Goal: Communication & Community: Share content

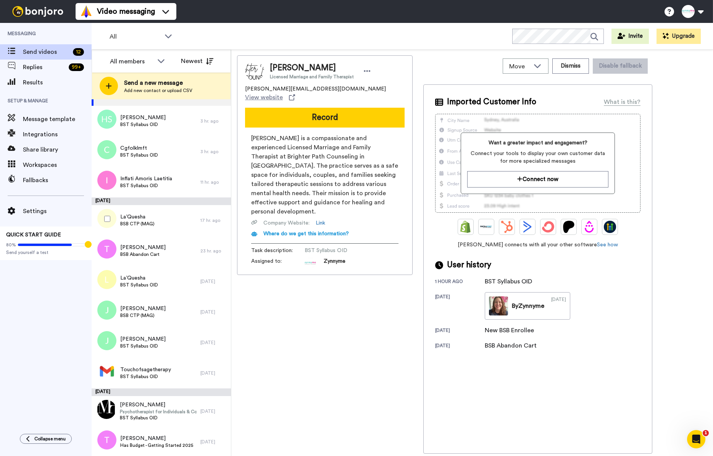
scroll to position [33, 0]
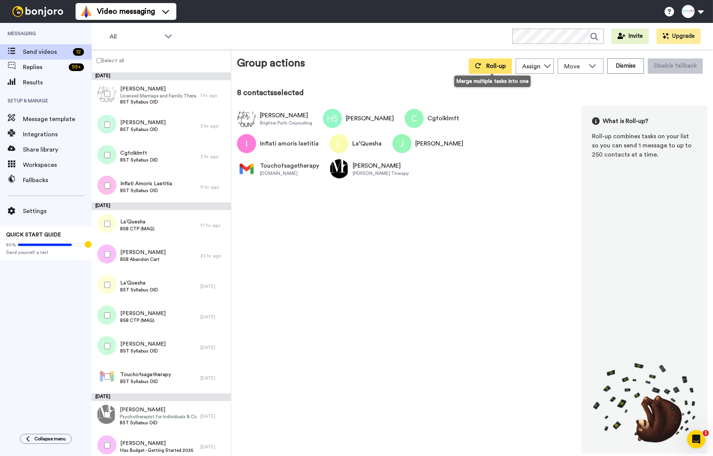
click at [498, 69] on span "Roll-up" at bounding box center [495, 66] width 19 height 6
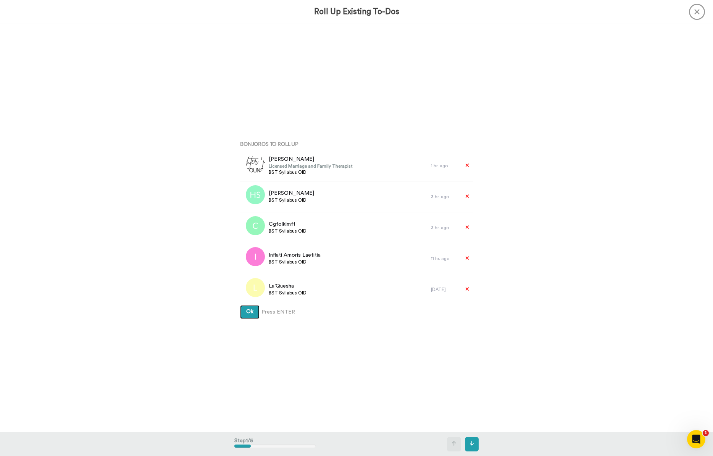
click at [251, 315] on button "Ok" at bounding box center [249, 312] width 19 height 14
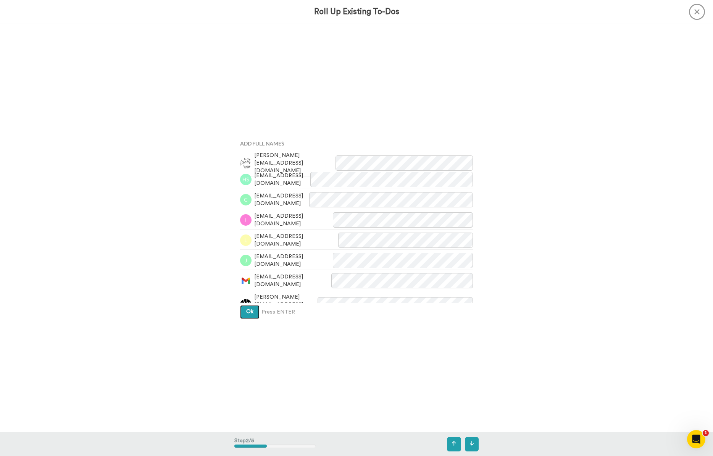
click at [252, 312] on span "Ok" at bounding box center [249, 311] width 7 height 5
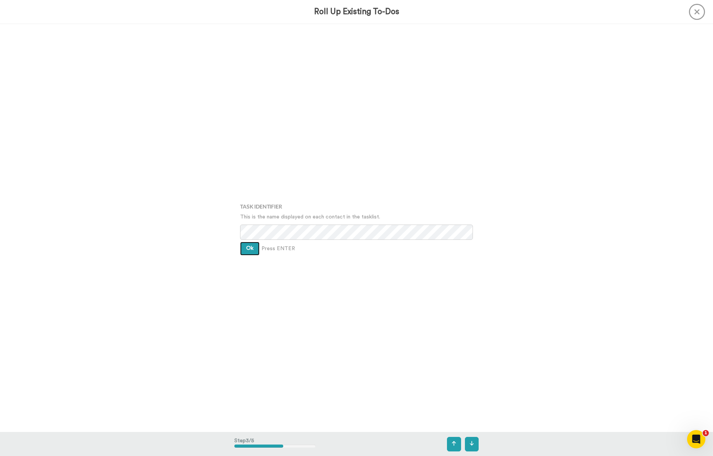
click at [255, 244] on button "Ok" at bounding box center [249, 249] width 19 height 14
click at [255, 244] on button "Ok" at bounding box center [249, 243] width 19 height 14
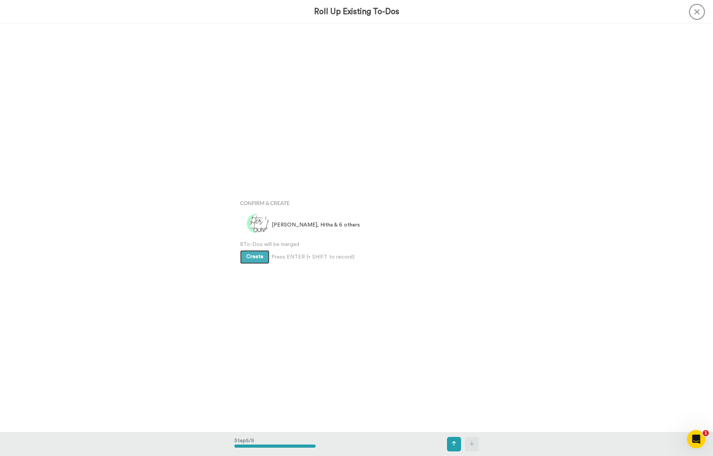
scroll to position [1631, 0]
click at [251, 252] on span "Create" at bounding box center [254, 254] width 17 height 5
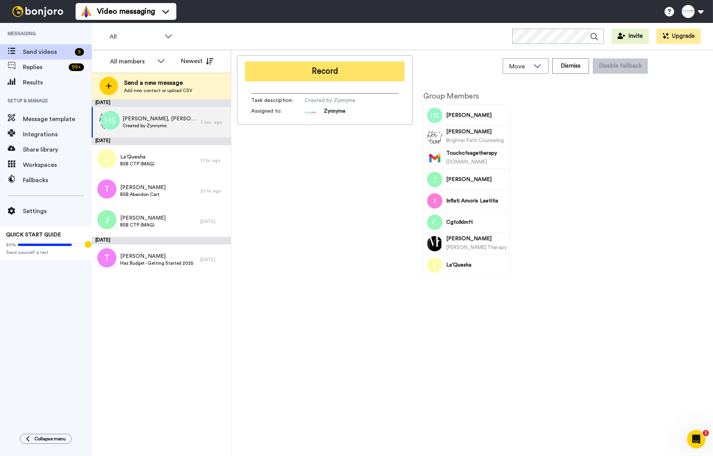
click at [332, 72] on button "Record" at bounding box center [325, 71] width 160 height 20
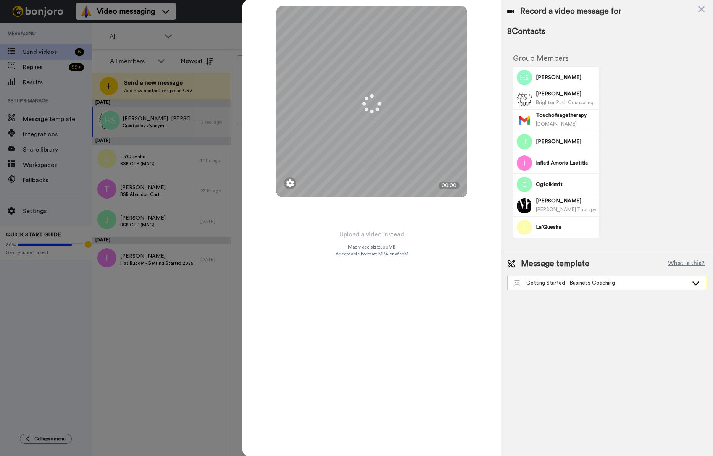
click at [522, 281] on div "Getting Started - Business Coaching" at bounding box center [601, 283] width 174 height 8
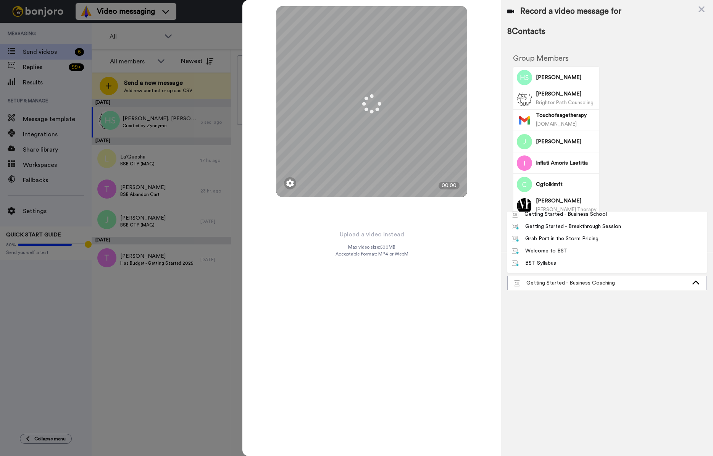
scroll to position [78, 0]
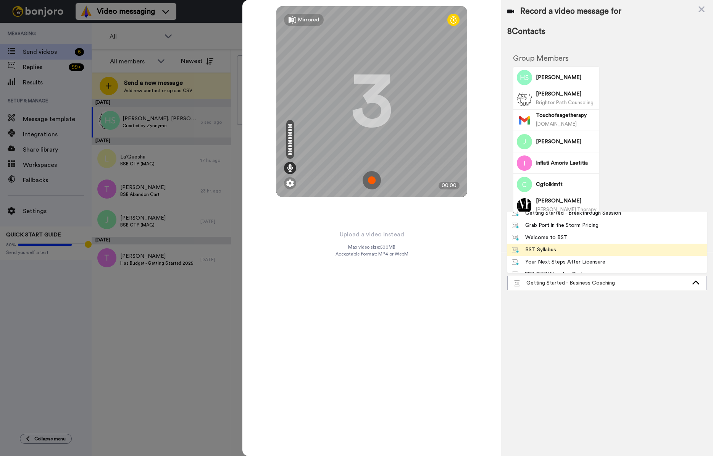
click at [540, 247] on div "BST Syllabus" at bounding box center [534, 250] width 44 height 8
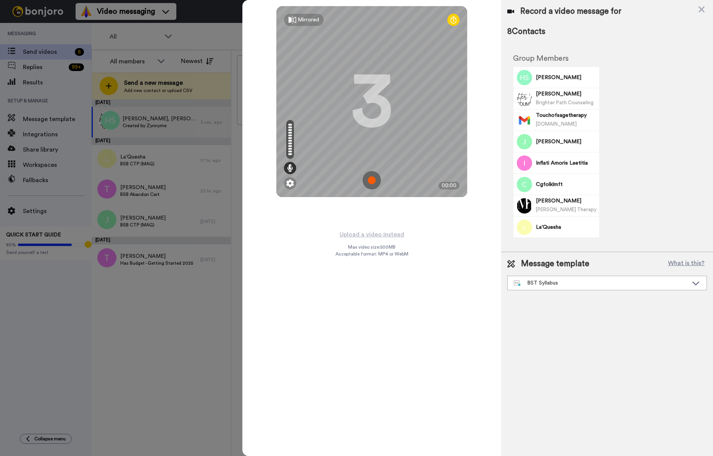
click at [372, 179] on img at bounding box center [372, 180] width 18 height 18
click at [376, 180] on img at bounding box center [372, 180] width 18 height 18
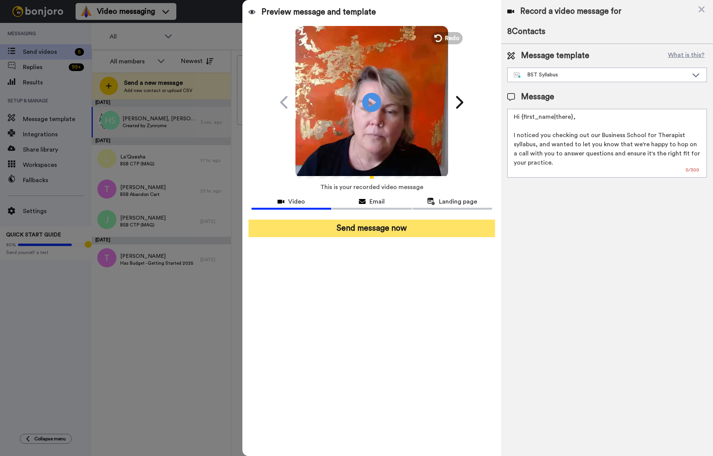
click at [399, 227] on button "Send message now" at bounding box center [371, 228] width 247 height 18
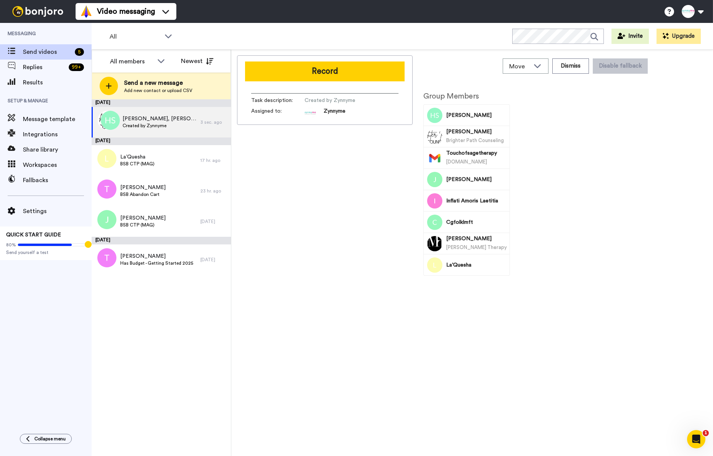
scroll to position [0, 0]
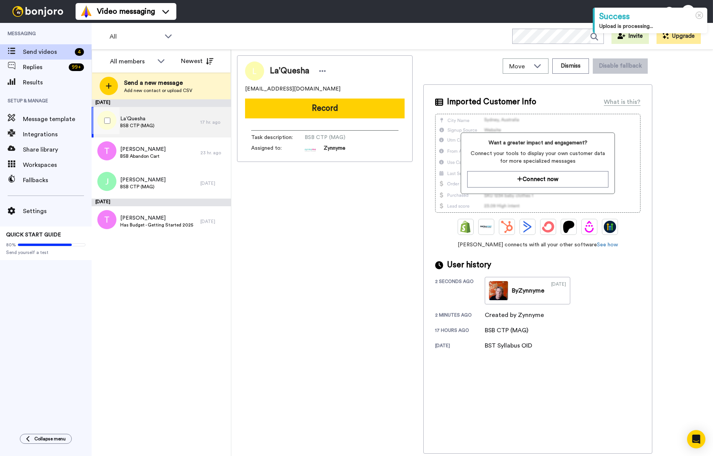
click at [132, 123] on span "BSB CTP (MAG)" at bounding box center [137, 126] width 34 height 6
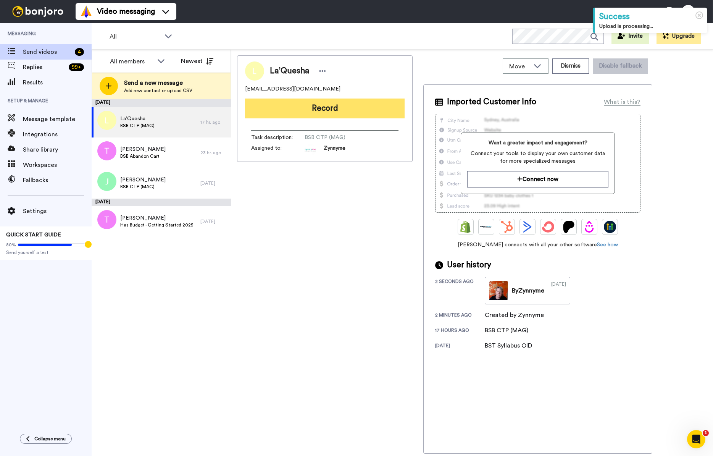
click at [294, 109] on button "Record" at bounding box center [325, 108] width 160 height 20
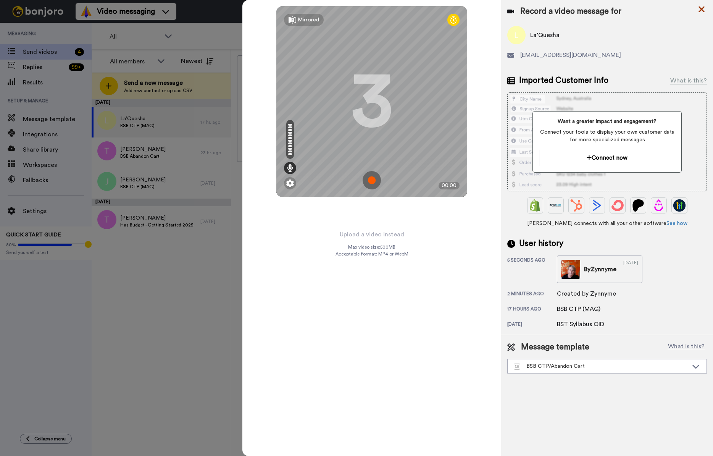
click at [703, 9] on icon at bounding box center [702, 10] width 8 height 10
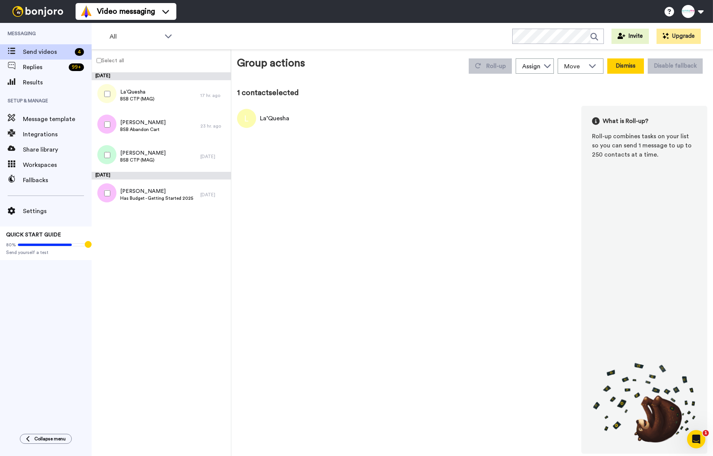
click at [622, 69] on button "Dismiss" at bounding box center [625, 65] width 37 height 15
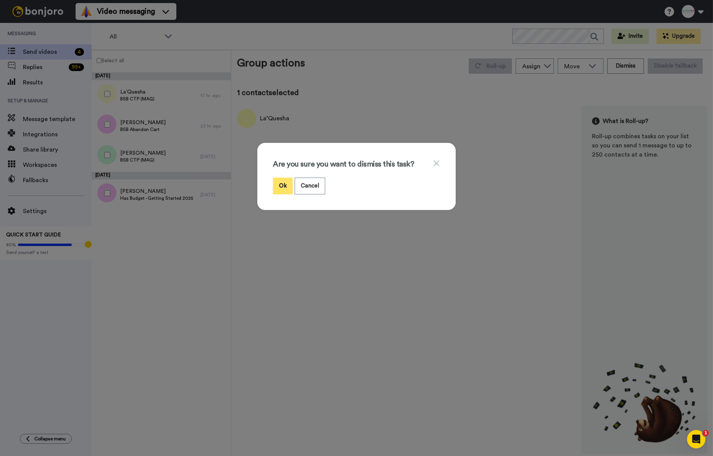
click at [278, 182] on button "Ok" at bounding box center [283, 185] width 20 height 16
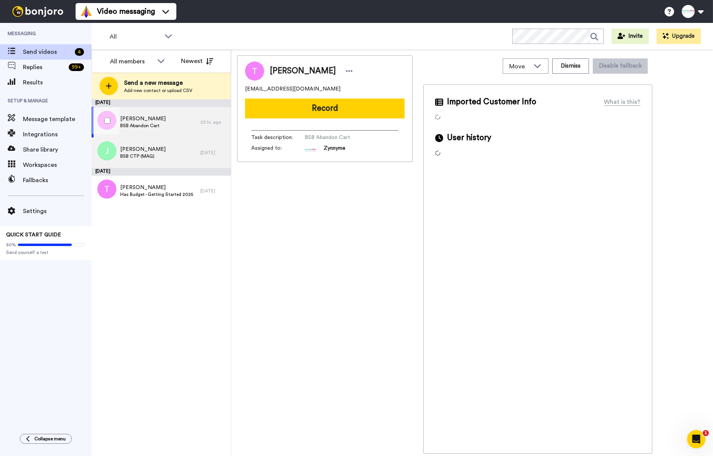
click at [150, 128] on span "BSB Abandon Cart" at bounding box center [142, 126] width 45 height 6
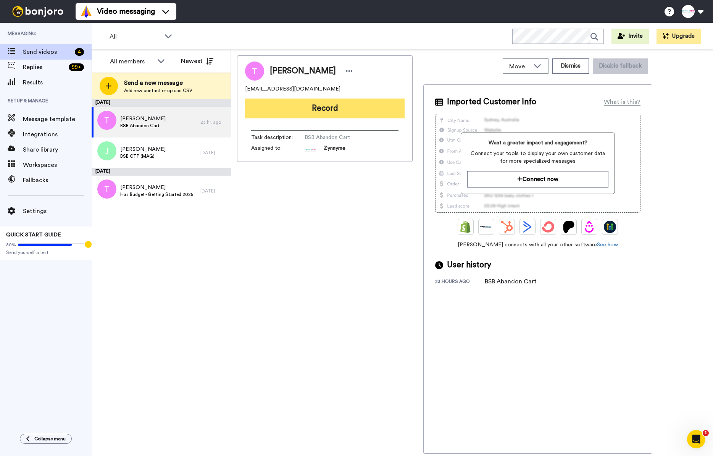
click at [314, 111] on button "Record" at bounding box center [325, 108] width 160 height 20
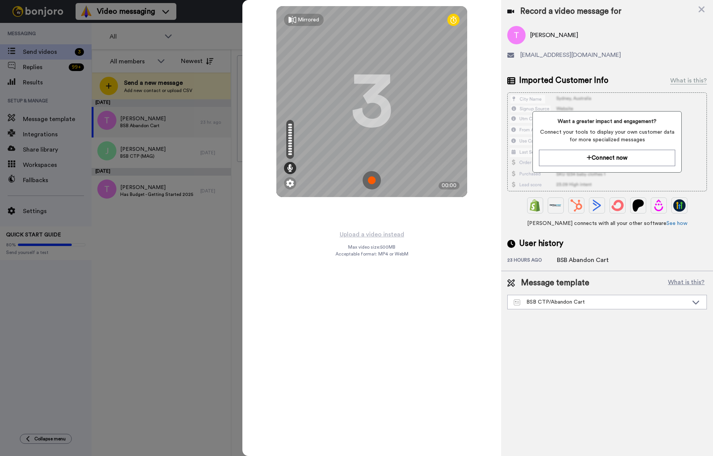
click at [369, 178] on img at bounding box center [372, 180] width 18 height 18
click at [378, 177] on img at bounding box center [372, 180] width 18 height 18
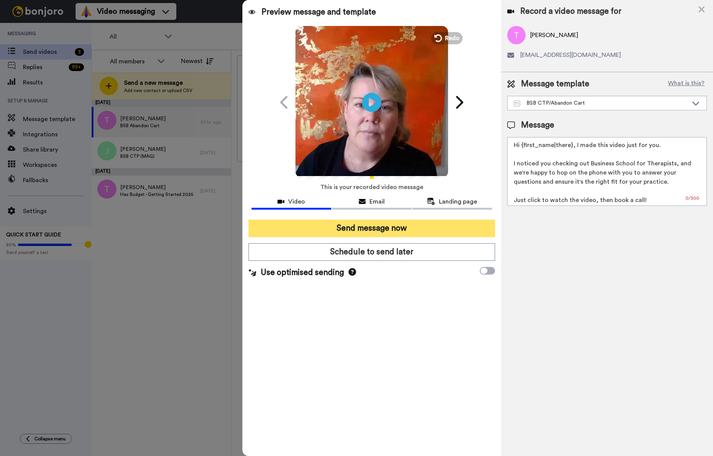
click at [371, 228] on button "Send message now" at bounding box center [371, 228] width 247 height 18
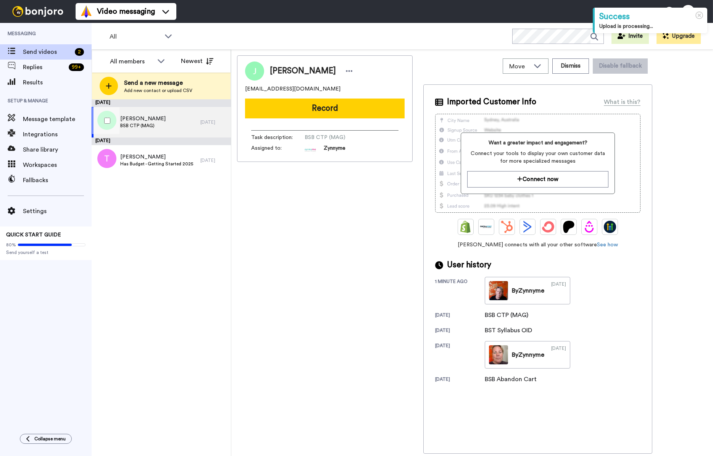
click at [171, 121] on div "[PERSON_NAME] BSB CTP (MAG)" at bounding box center [146, 122] width 109 height 31
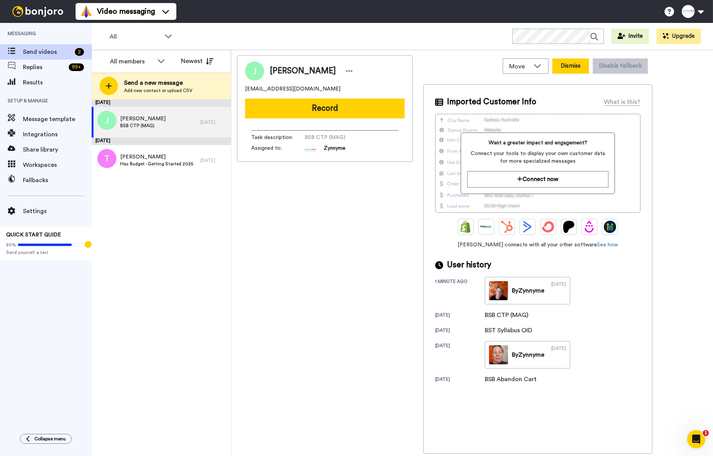
click at [573, 65] on button "Dismiss" at bounding box center [570, 65] width 37 height 15
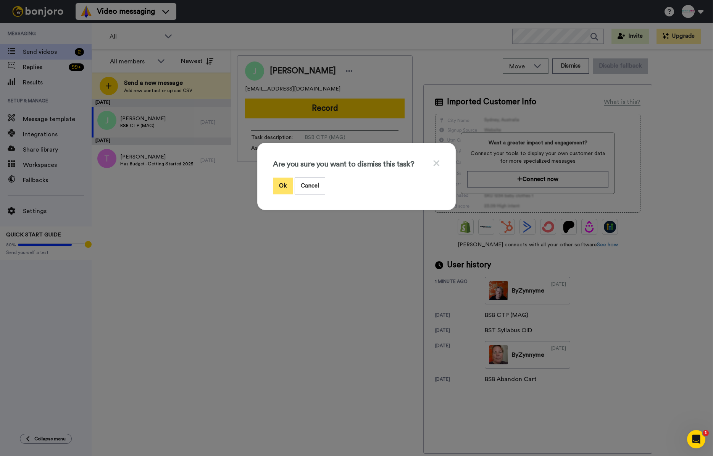
click at [280, 189] on button "Ok" at bounding box center [283, 185] width 20 height 16
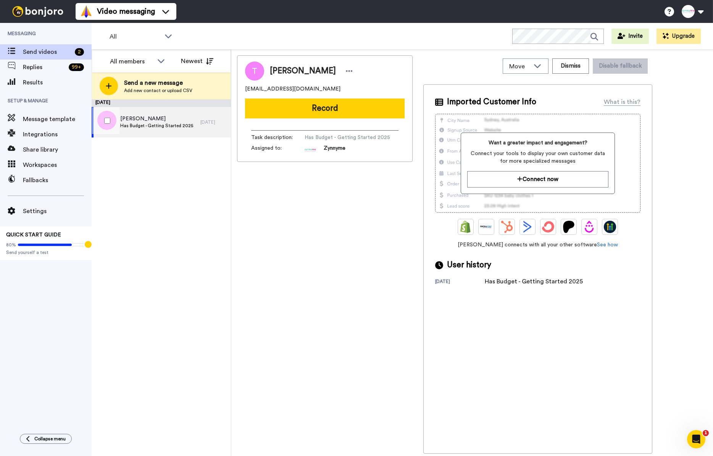
click at [158, 131] on div "[PERSON_NAME] Has Budget - Getting Started 2025" at bounding box center [146, 122] width 109 height 31
click at [307, 106] on button "Record" at bounding box center [325, 108] width 160 height 20
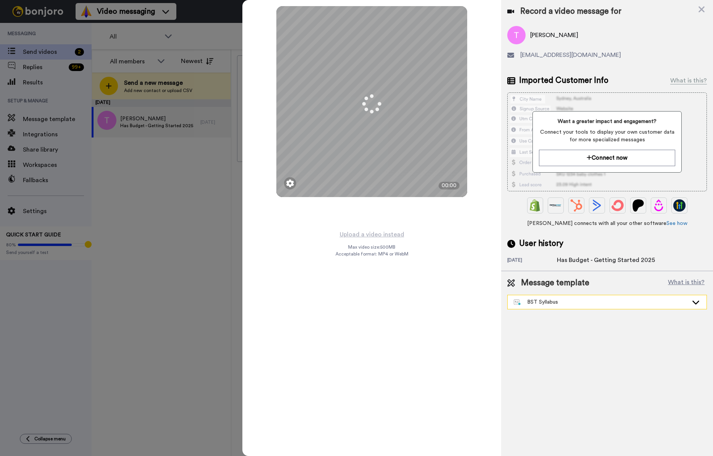
click at [542, 307] on div "BST Syllabus" at bounding box center [607, 302] width 199 height 14
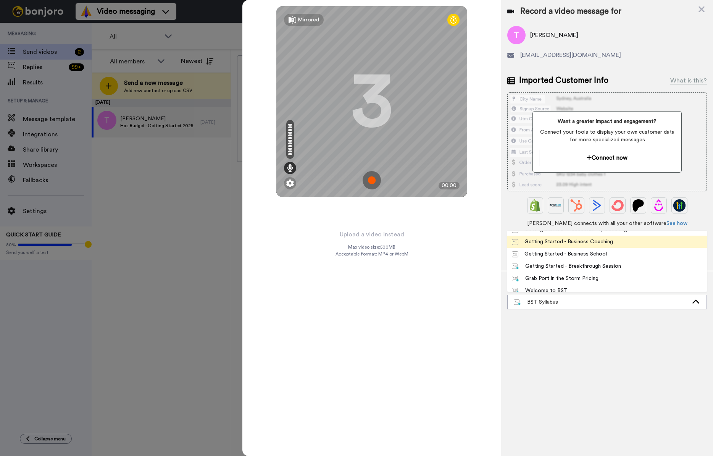
scroll to position [45, 0]
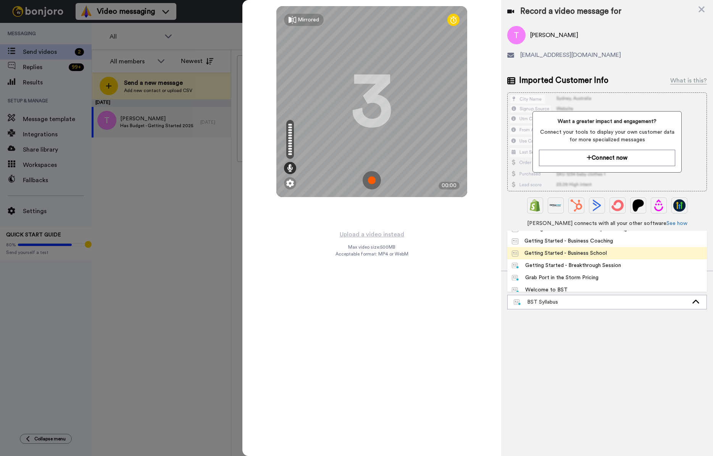
click at [559, 253] on div "Getting Started - Business School" at bounding box center [559, 253] width 95 height 8
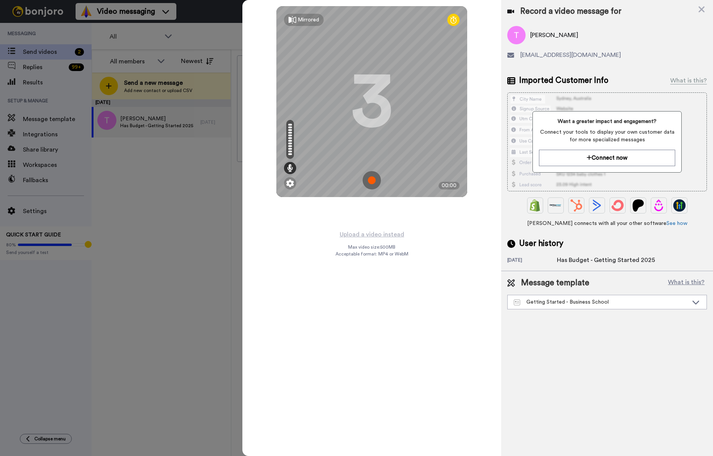
click at [373, 182] on img at bounding box center [372, 180] width 18 height 18
click at [370, 182] on img at bounding box center [372, 180] width 18 height 18
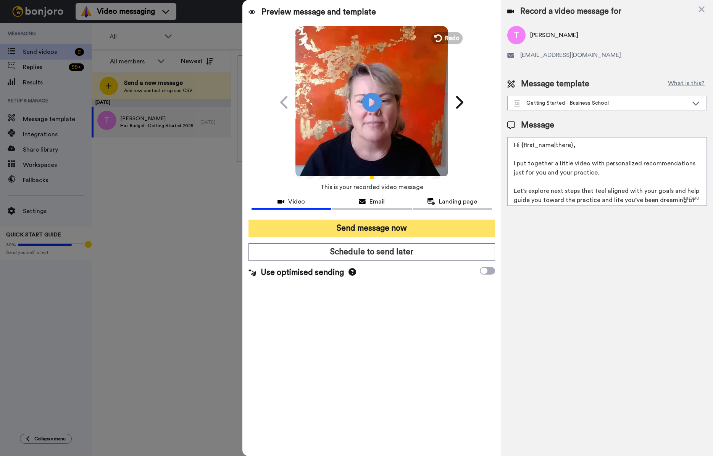
click at [389, 231] on button "Send message now" at bounding box center [371, 228] width 247 height 18
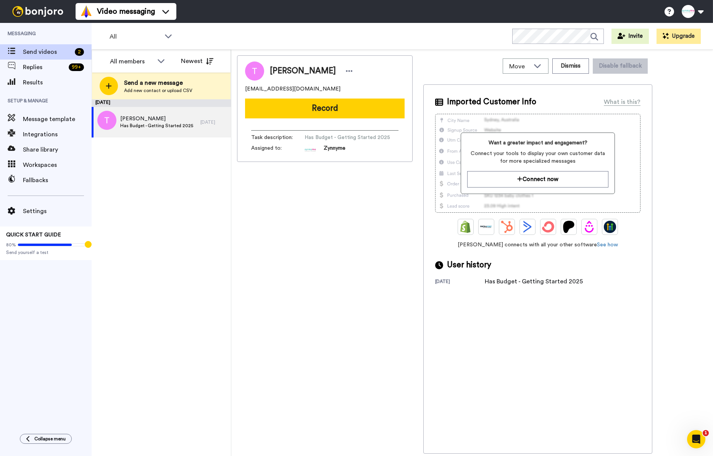
scroll to position [0, 0]
